Goal: Information Seeking & Learning: Understand process/instructions

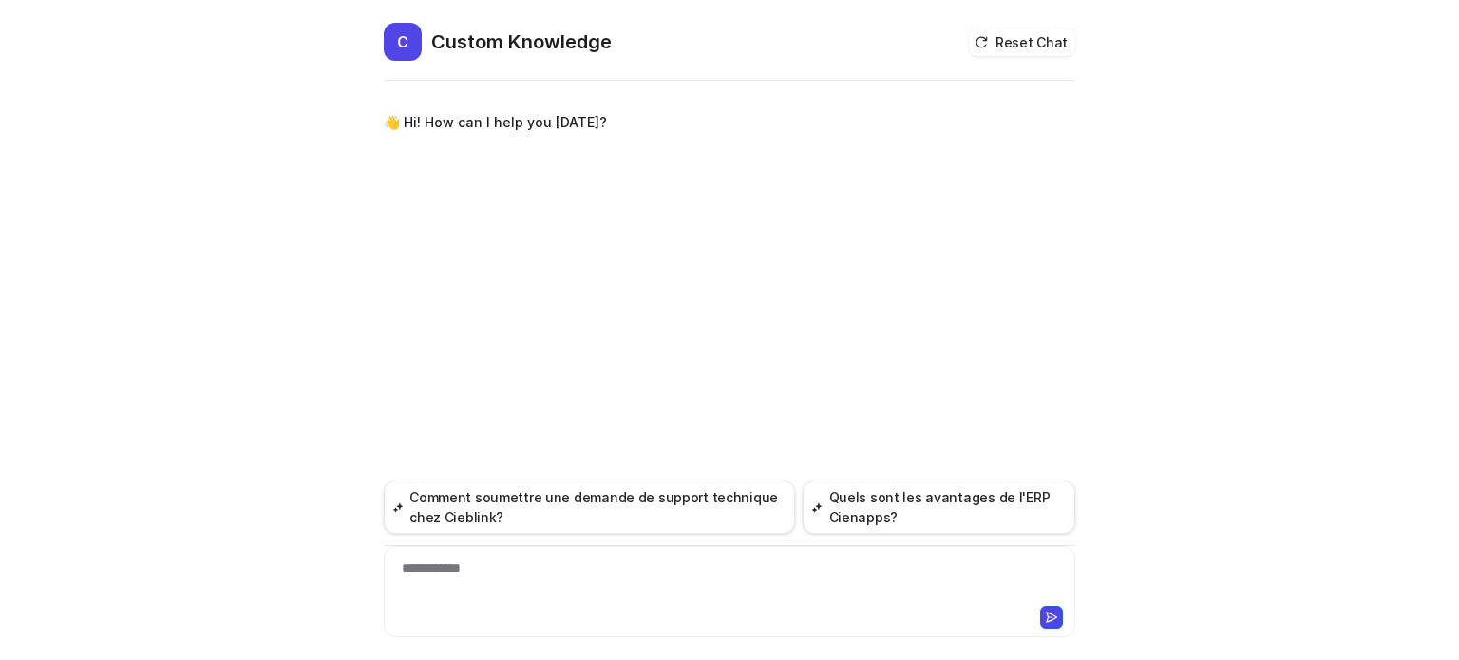
click at [545, 576] on div "**********" at bounding box center [730, 581] width 682 height 44
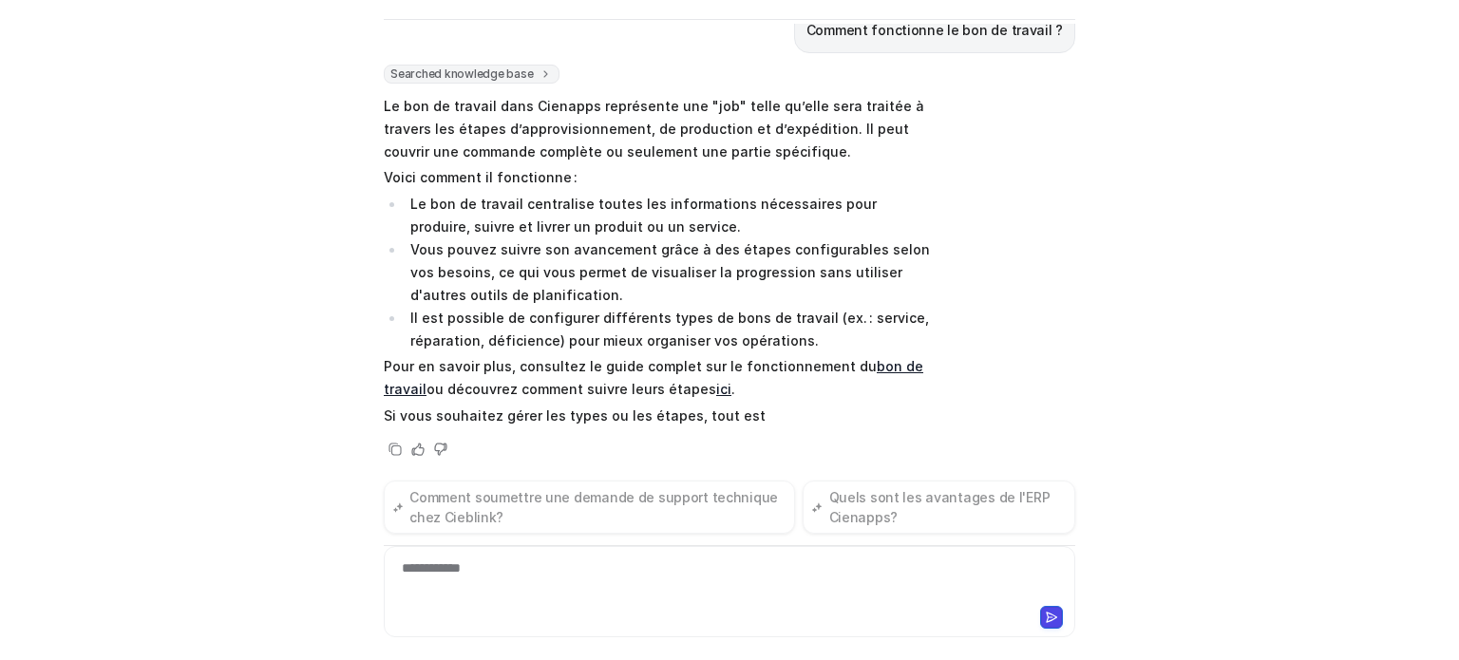
scroll to position [104, 0]
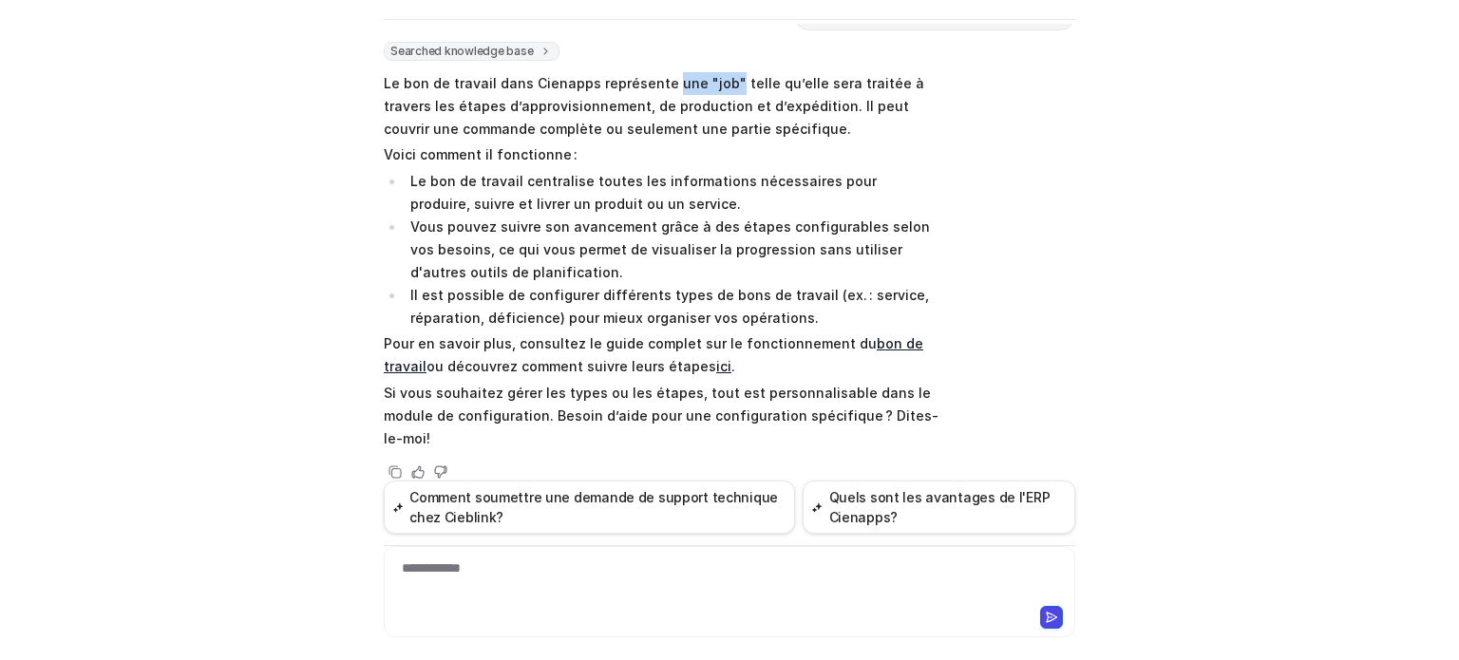
drag, startPoint x: 657, startPoint y: 77, endPoint x: 714, endPoint y: 79, distance: 57.0
click at [714, 79] on p "Le bon de travail dans Cienapps représente une "job" telle qu’elle sera traitée…" at bounding box center [662, 106] width 556 height 68
copy p "une "job""
click at [469, 585] on div at bounding box center [730, 581] width 682 height 44
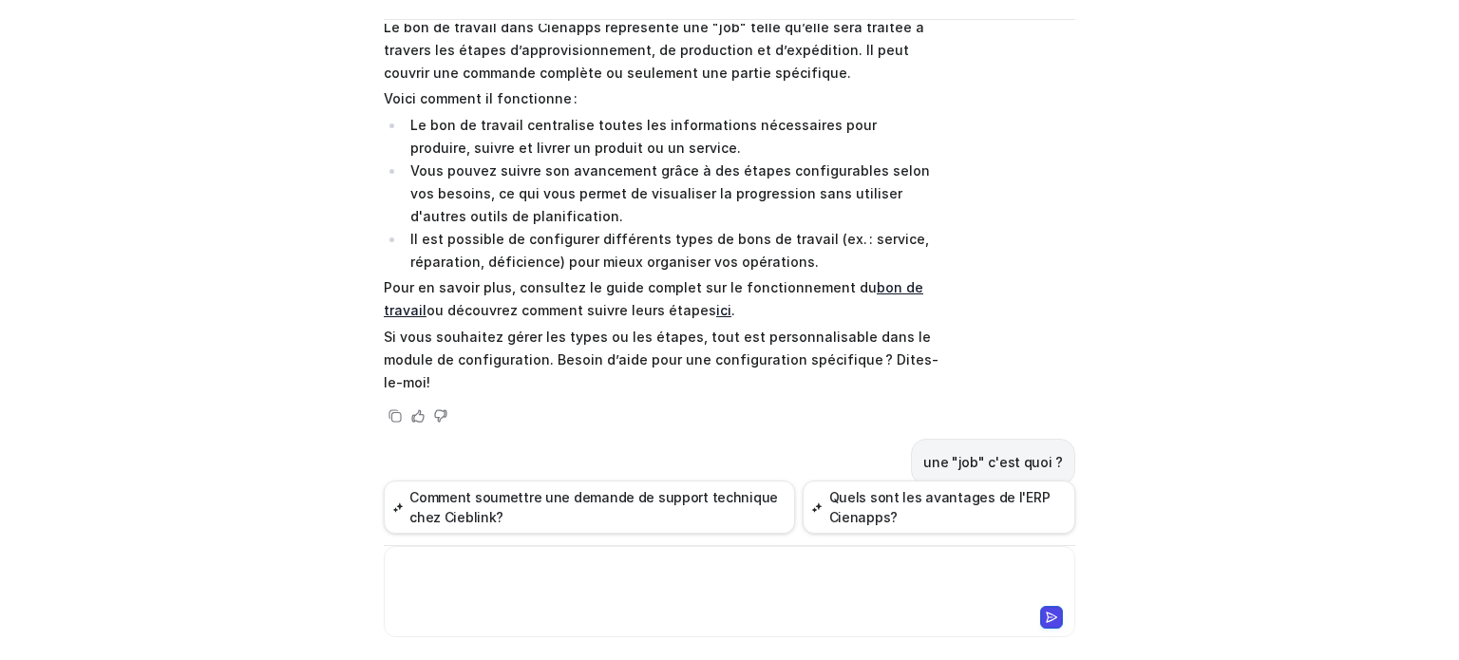
scroll to position [190, 0]
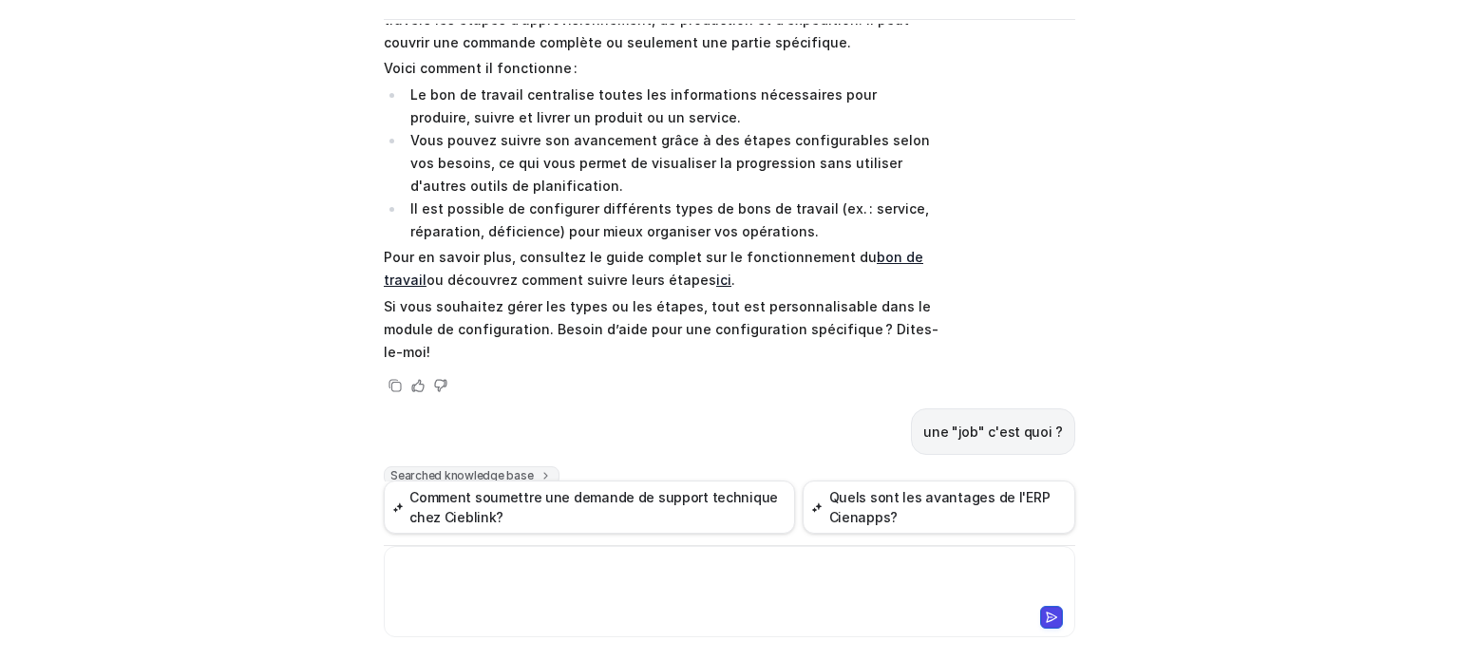
click at [912, 249] on link "bon de travail" at bounding box center [654, 268] width 540 height 39
click at [716, 275] on link "ici" at bounding box center [723, 280] width 15 height 16
